Goal: Task Accomplishment & Management: Use online tool/utility

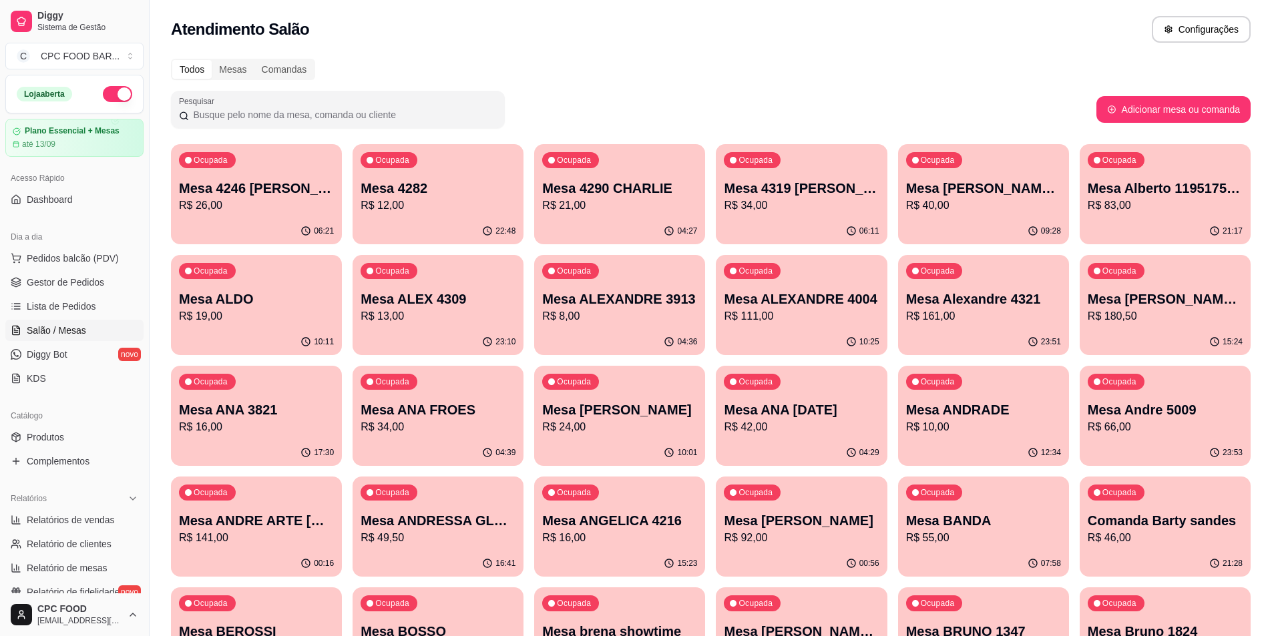
click at [278, 114] on input "Pesquisar" at bounding box center [343, 114] width 308 height 13
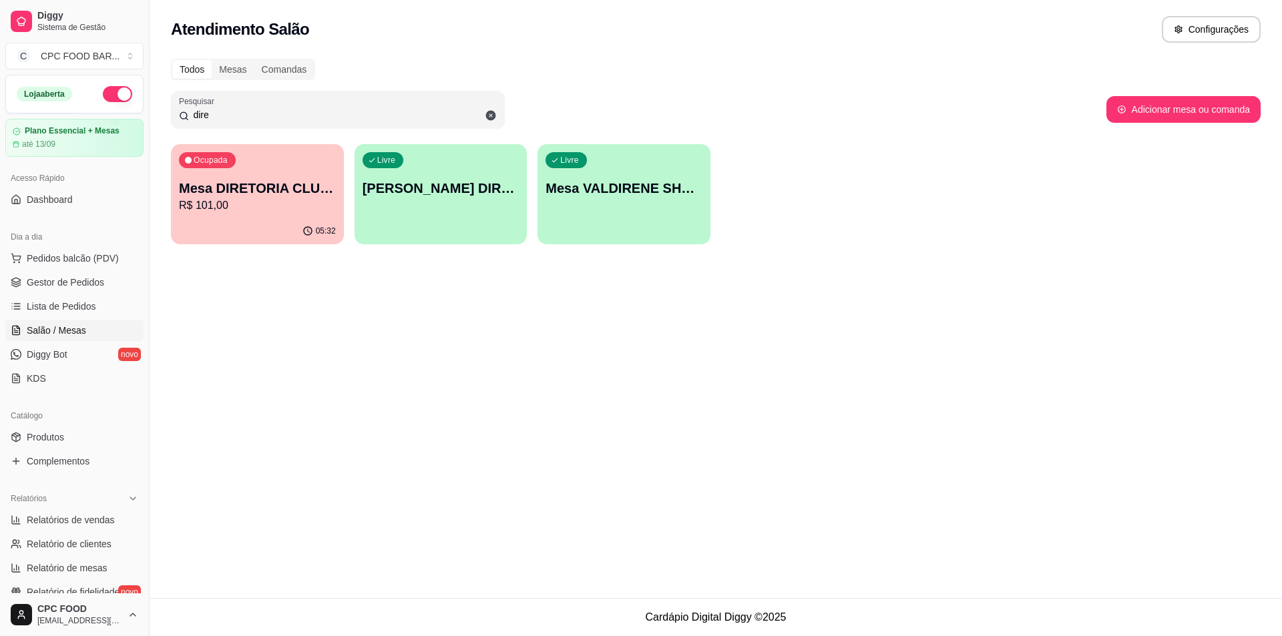
type input "dire"
click at [258, 182] on p "Mesa DIRETORIA CLUBE" at bounding box center [257, 188] width 157 height 19
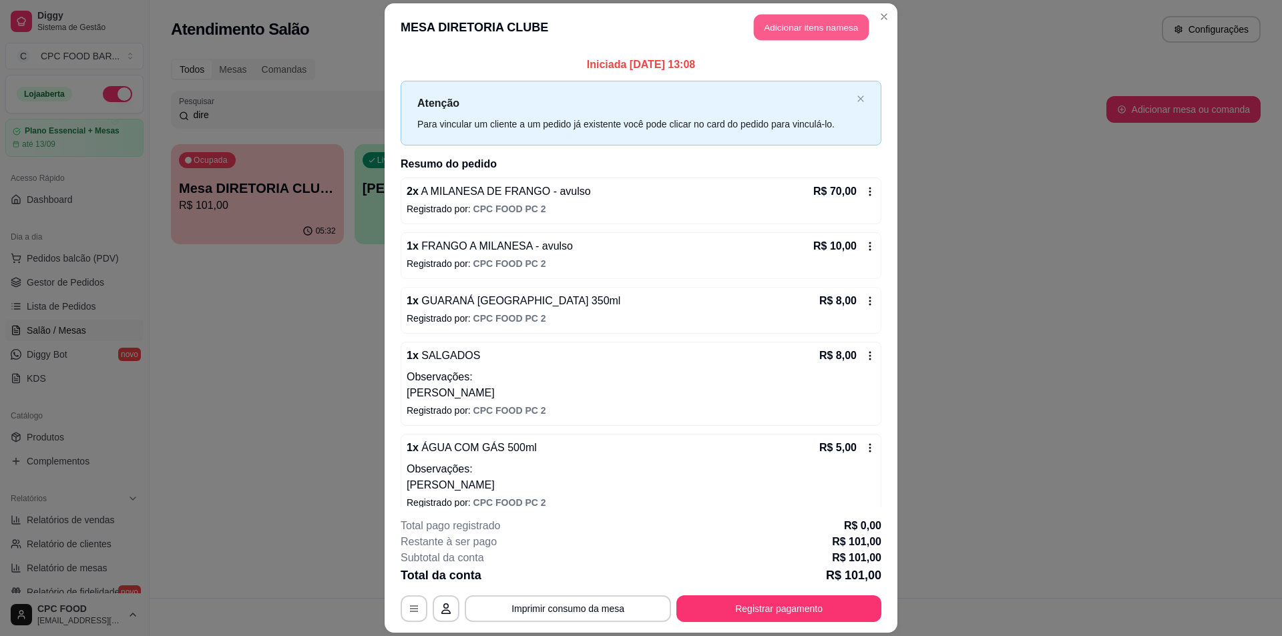
click at [798, 30] on button "Adicionar itens na mesa" at bounding box center [811, 27] width 115 height 26
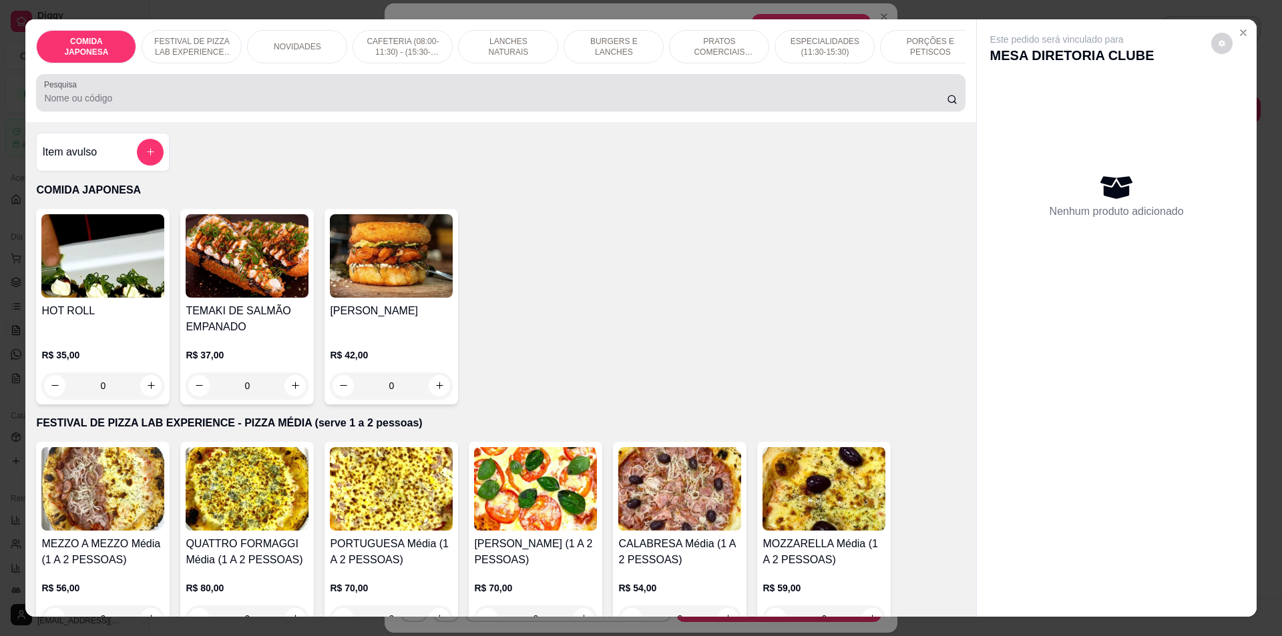
drag, startPoint x: 216, startPoint y: 106, endPoint x: 208, endPoint y: 102, distance: 8.4
click at [208, 102] on input "Pesquisa" at bounding box center [495, 97] width 902 height 13
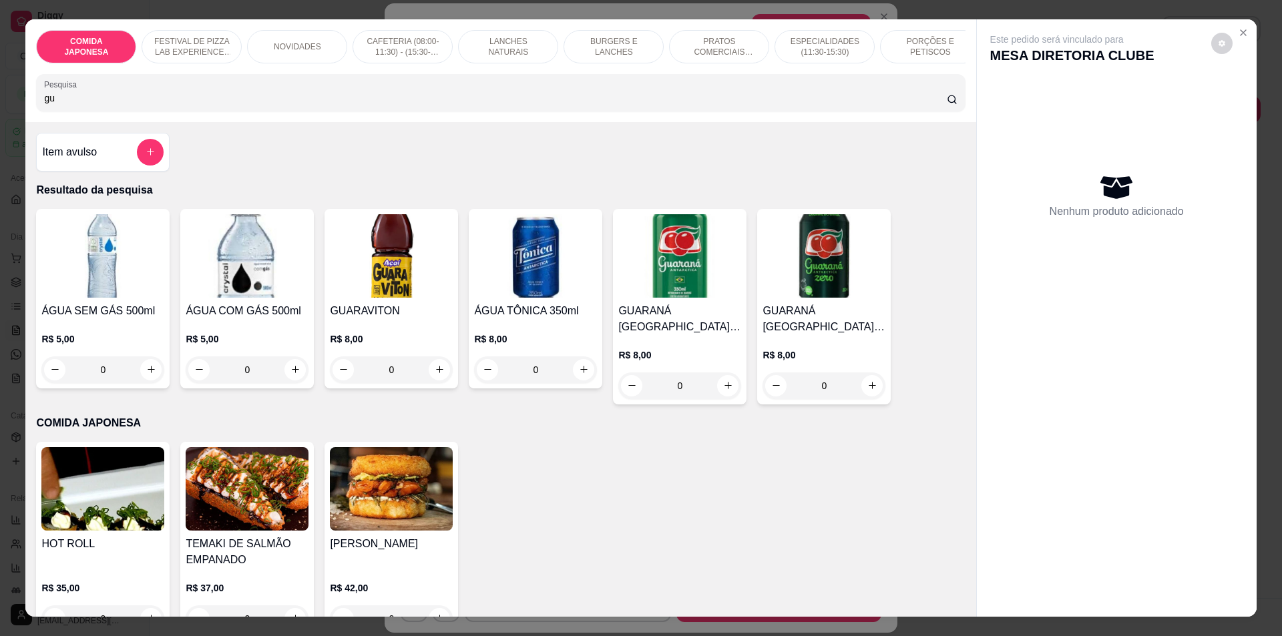
type input "g"
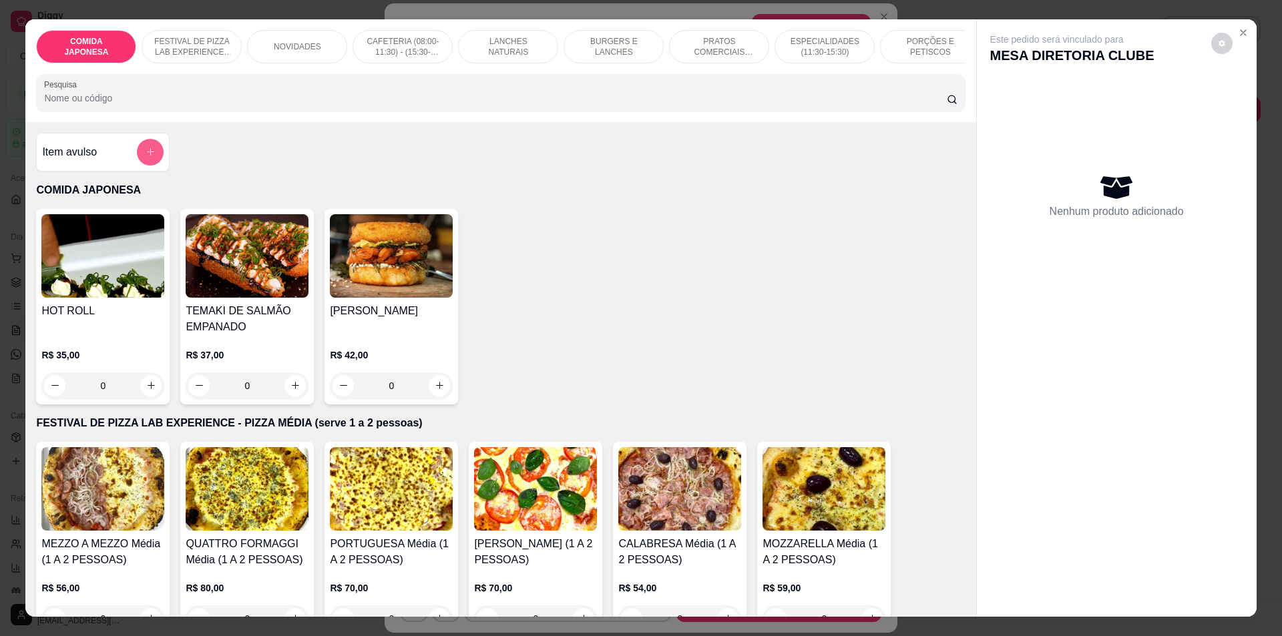
click at [148, 157] on icon "add-separate-item" at bounding box center [151, 152] width 10 height 10
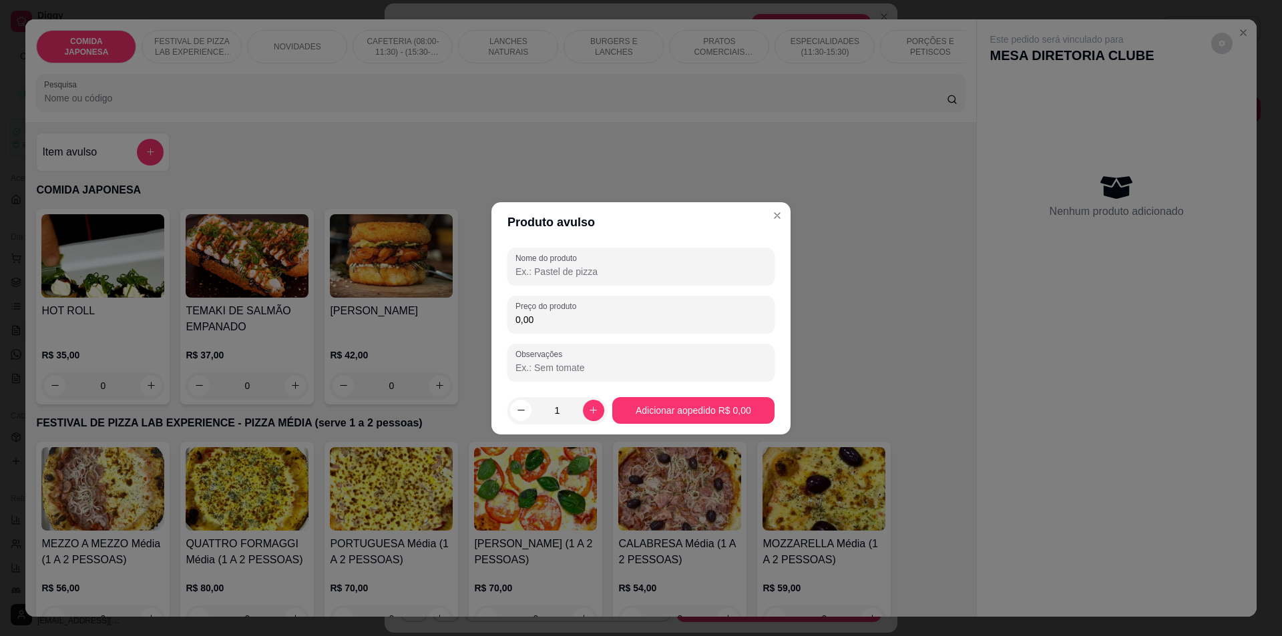
click at [602, 271] on input "Nome do produto" at bounding box center [641, 271] width 251 height 13
type input "GUARNIÇÕES 24/08"
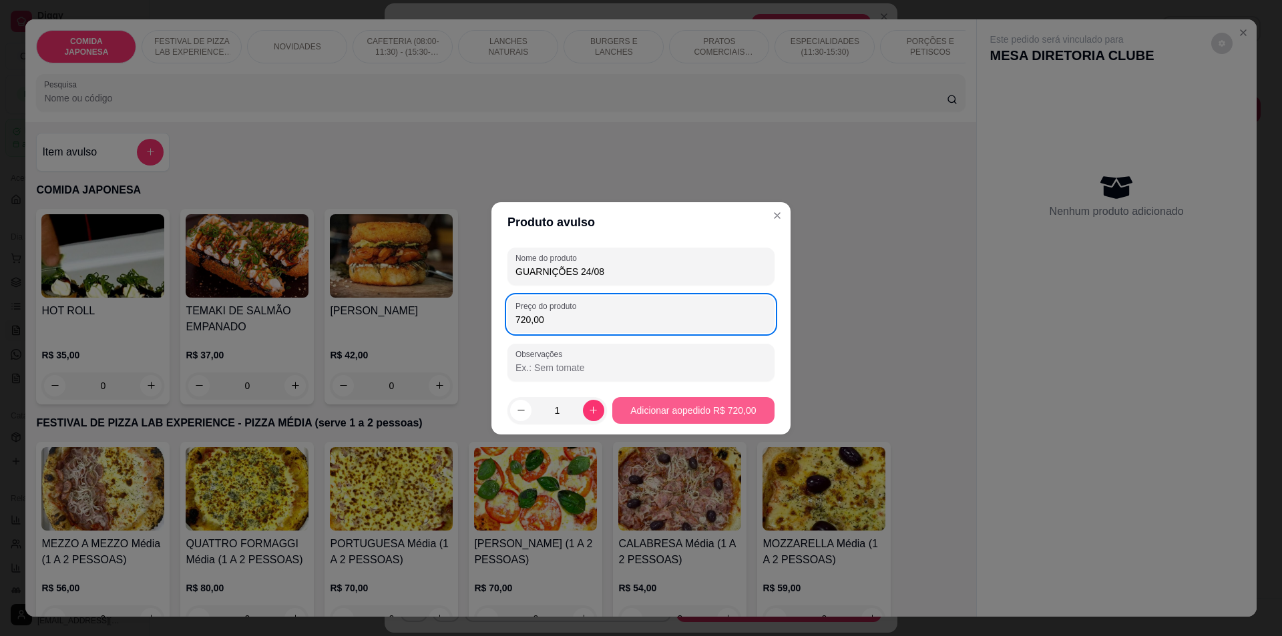
type input "720,00"
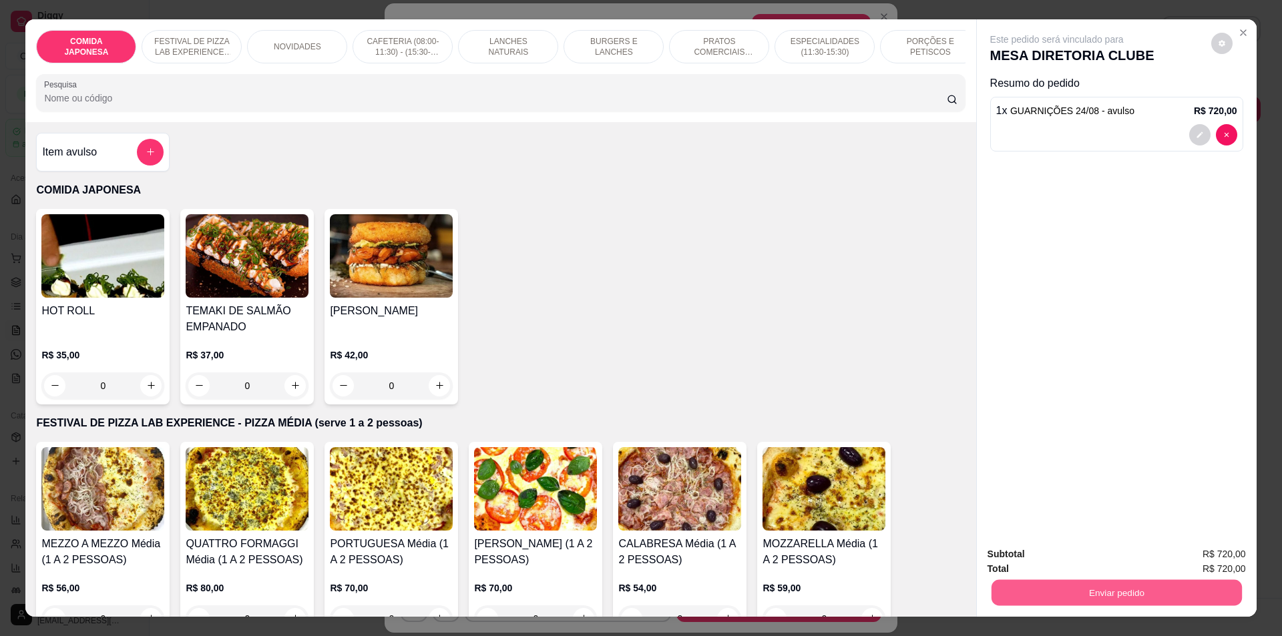
click at [1146, 587] on button "Enviar pedido" at bounding box center [1116, 593] width 250 height 26
click at [1057, 560] on button "Não registrar e enviar pedido" at bounding box center [1072, 560] width 139 height 25
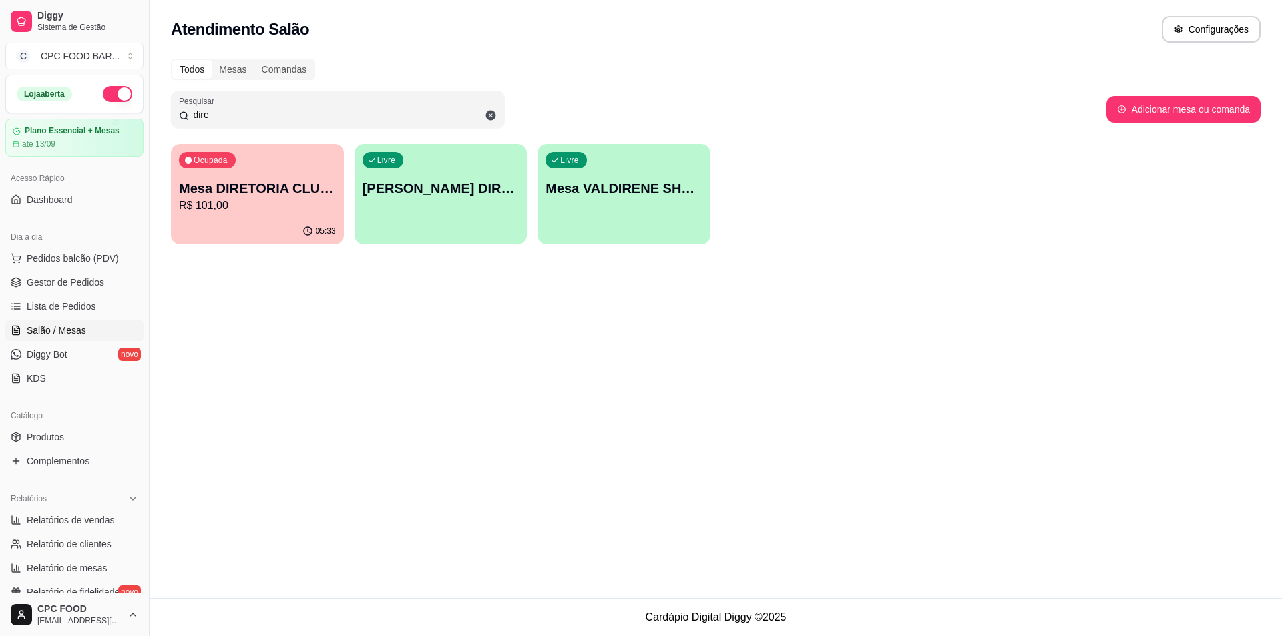
drag, startPoint x: 222, startPoint y: 115, endPoint x: 132, endPoint y: 85, distance: 94.2
click at [136, 91] on div "Diggy Sistema de Gestão C CPC FOOD BAR ... Loja aberta Plano Essencial + Mesas …" at bounding box center [641, 318] width 1282 height 636
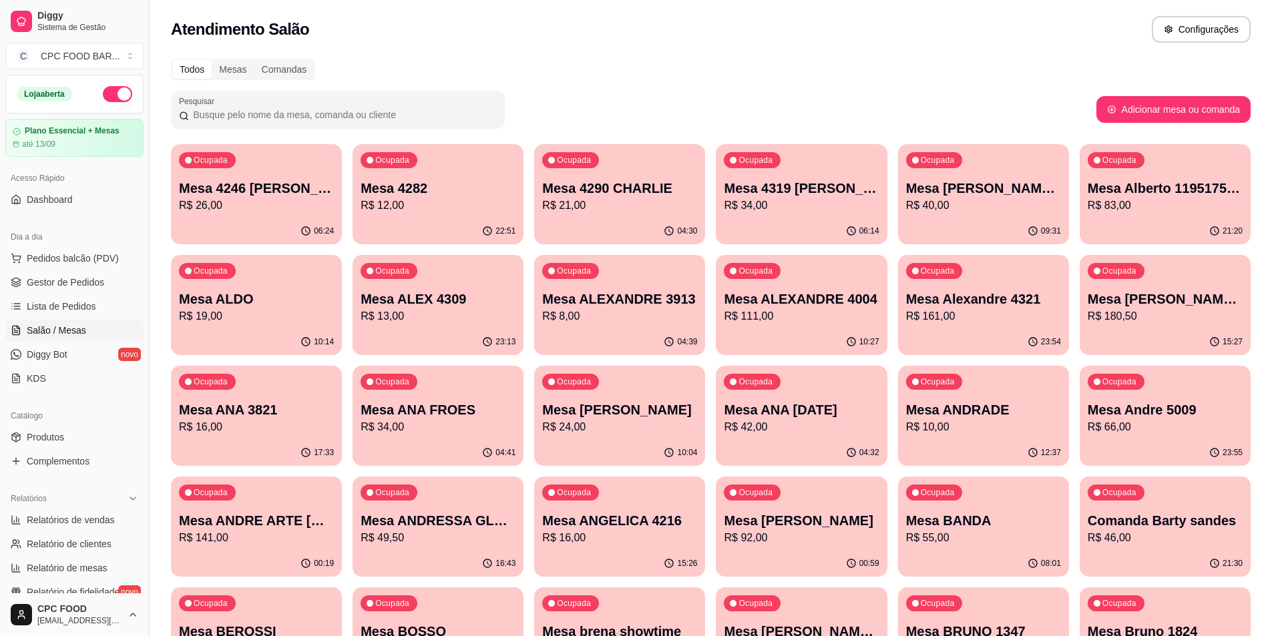
click at [235, 116] on input "Pesquisar" at bounding box center [343, 114] width 308 height 13
